Goal: Find specific page/section: Find specific page/section

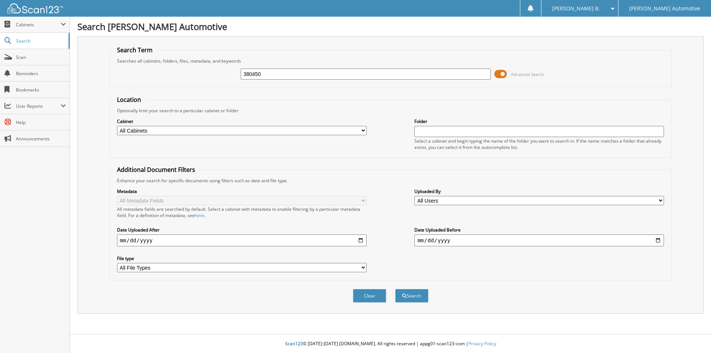
click at [438, 73] on input "380450" at bounding box center [365, 73] width 249 height 11
type input "903068"
click at [395, 289] on button "Search" at bounding box center [411, 296] width 33 height 14
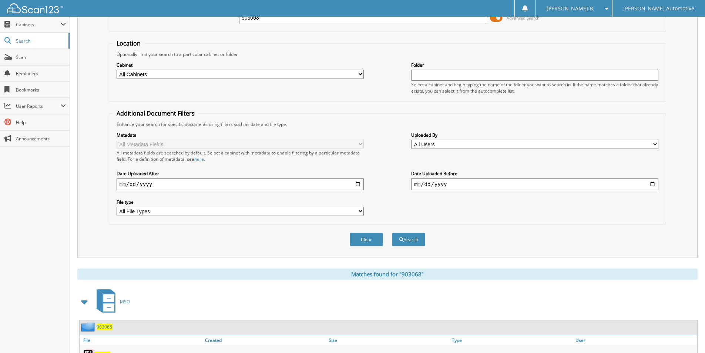
scroll to position [111, 0]
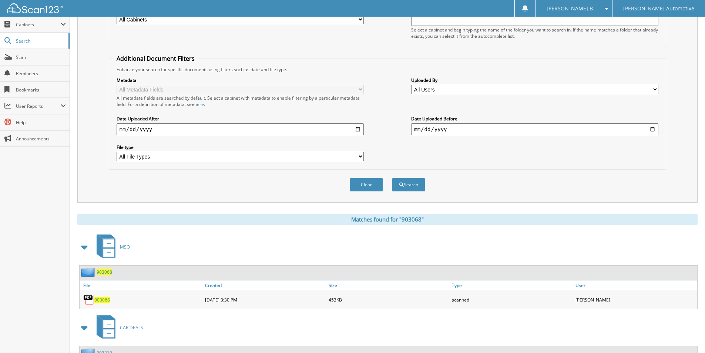
click at [104, 307] on div "903068" at bounding box center [142, 299] width 124 height 15
click at [106, 302] on span "903068" at bounding box center [102, 299] width 16 height 6
